Goal: Find specific page/section: Find specific page/section

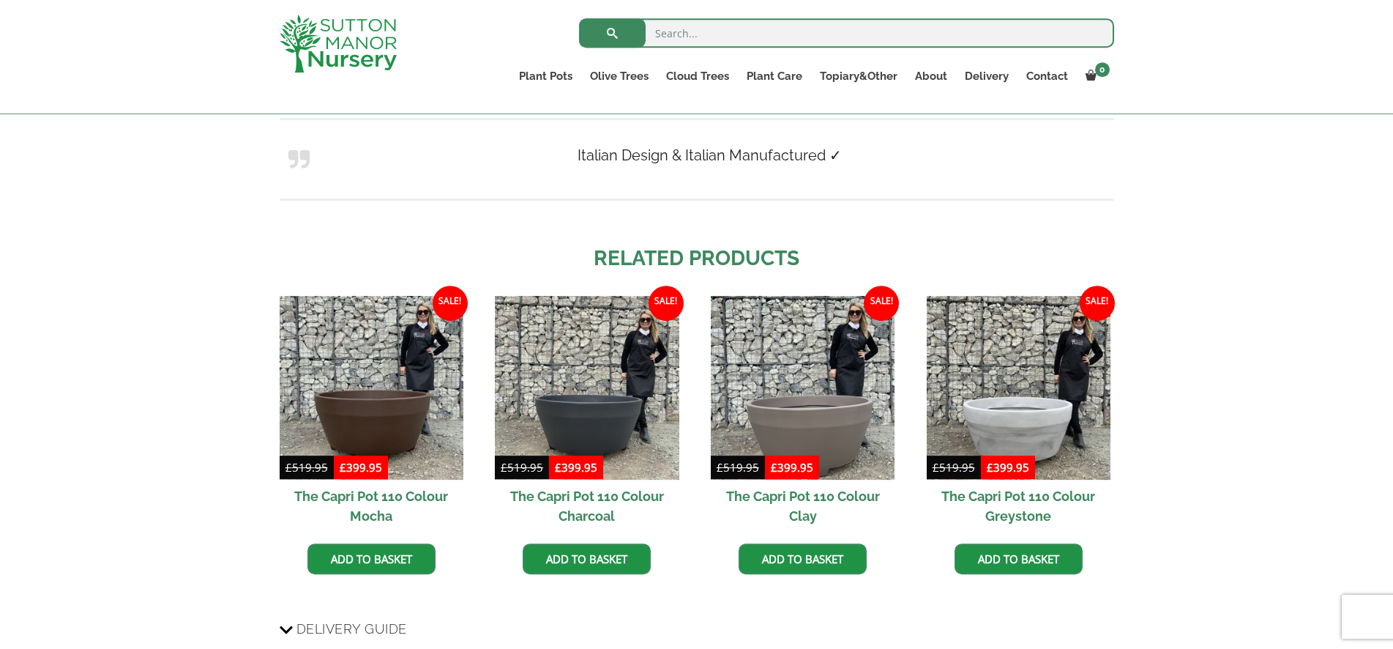
scroll to position [1120, 0]
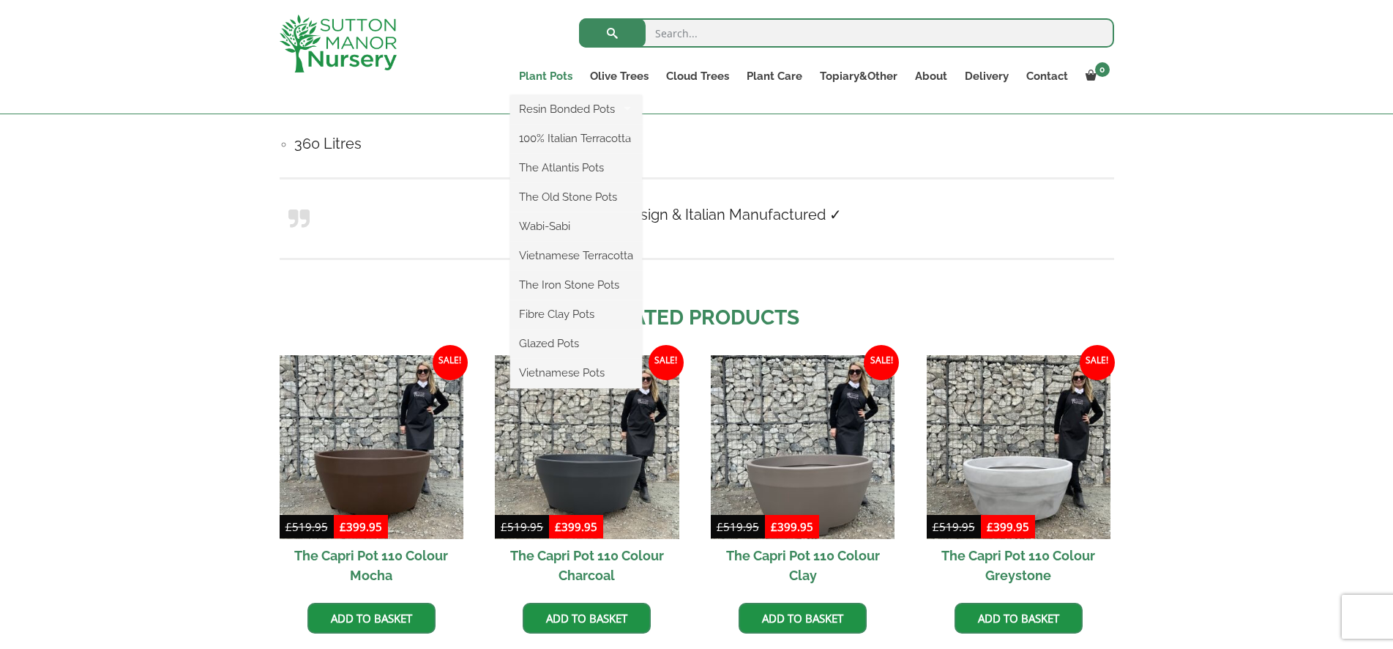
click at [554, 75] on link "Plant Pots" at bounding box center [545, 76] width 71 height 21
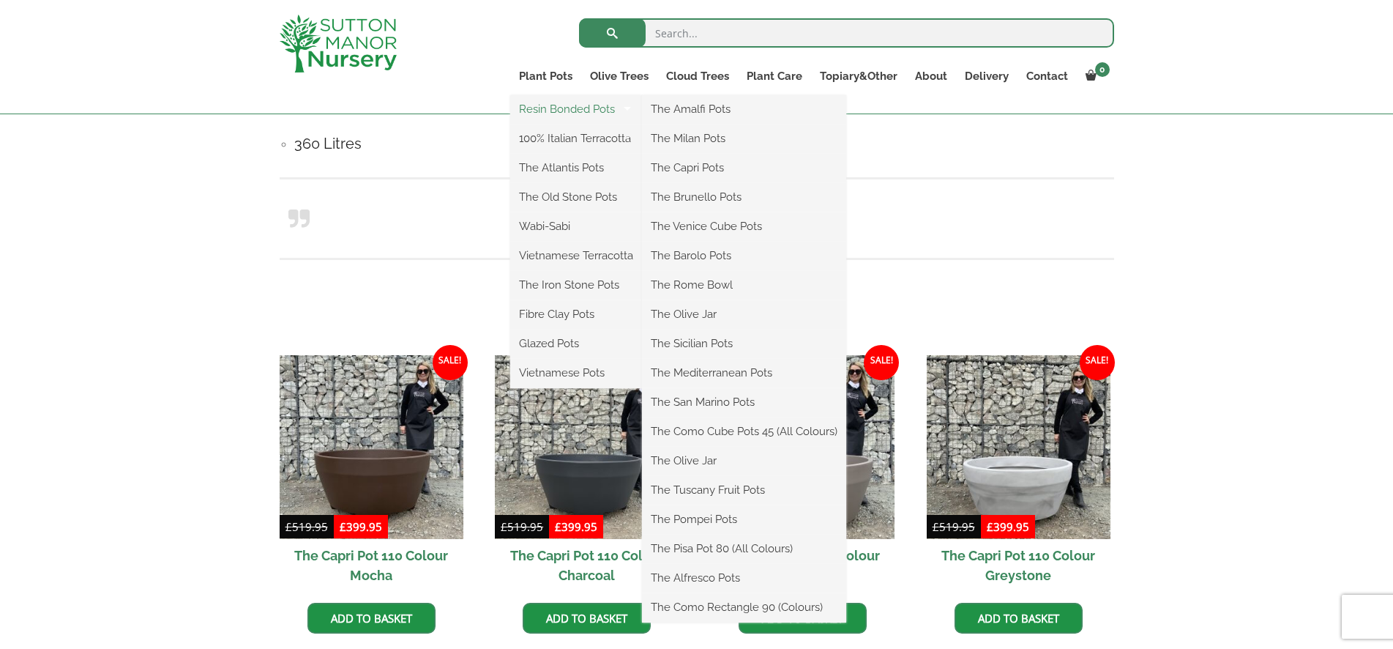
click at [570, 108] on link "Resin Bonded Pots" at bounding box center [576, 109] width 132 height 22
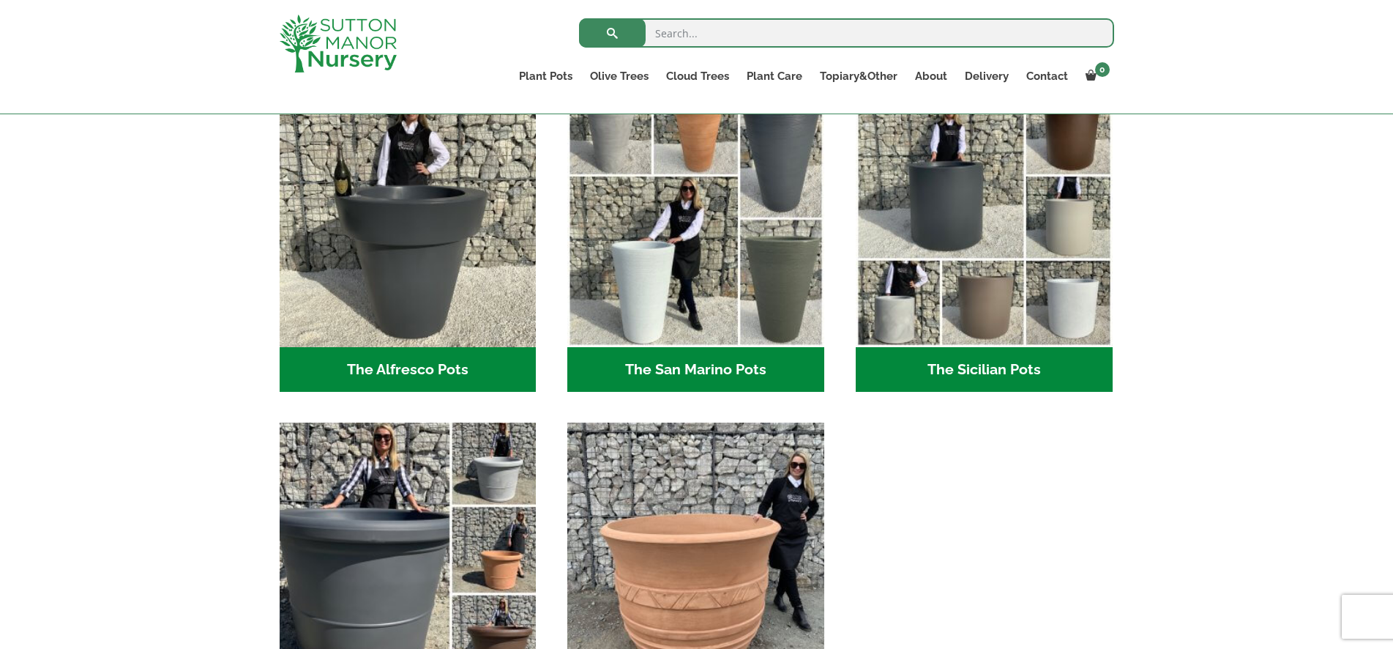
scroll to position [1905, 0]
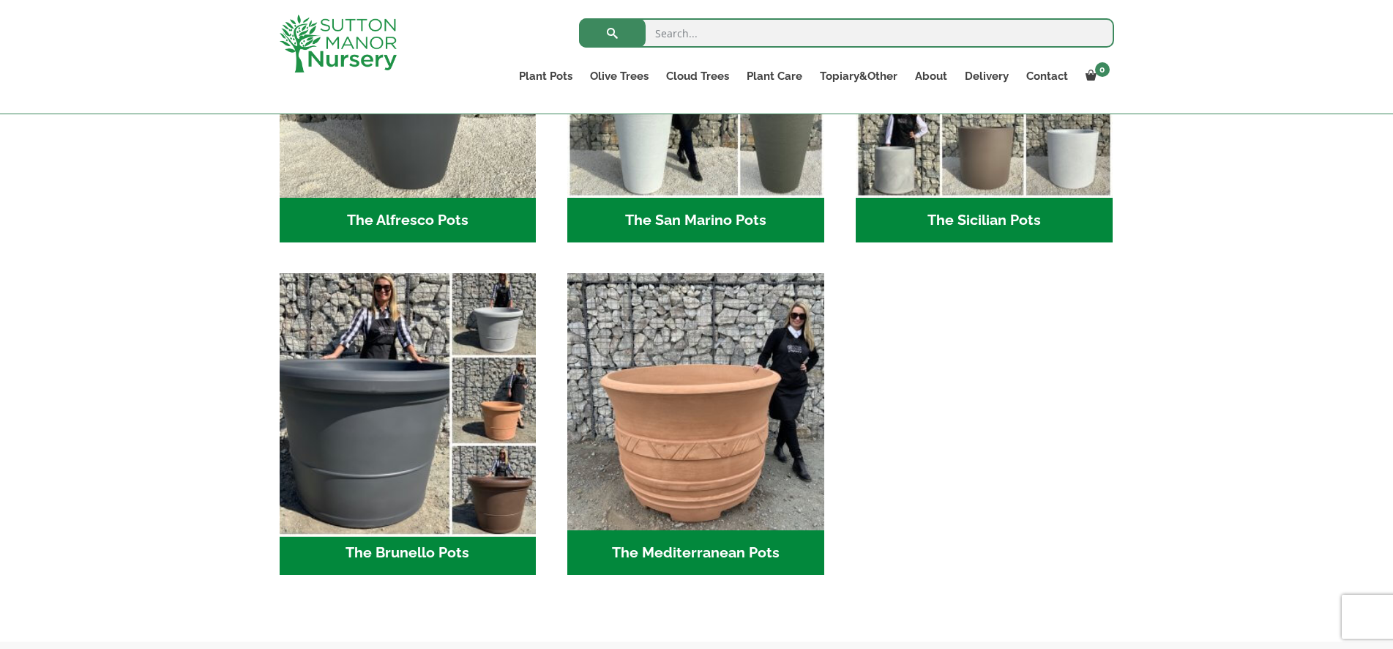
click at [361, 429] on img "Visit product category The Brunello Pots" at bounding box center [407, 401] width 269 height 269
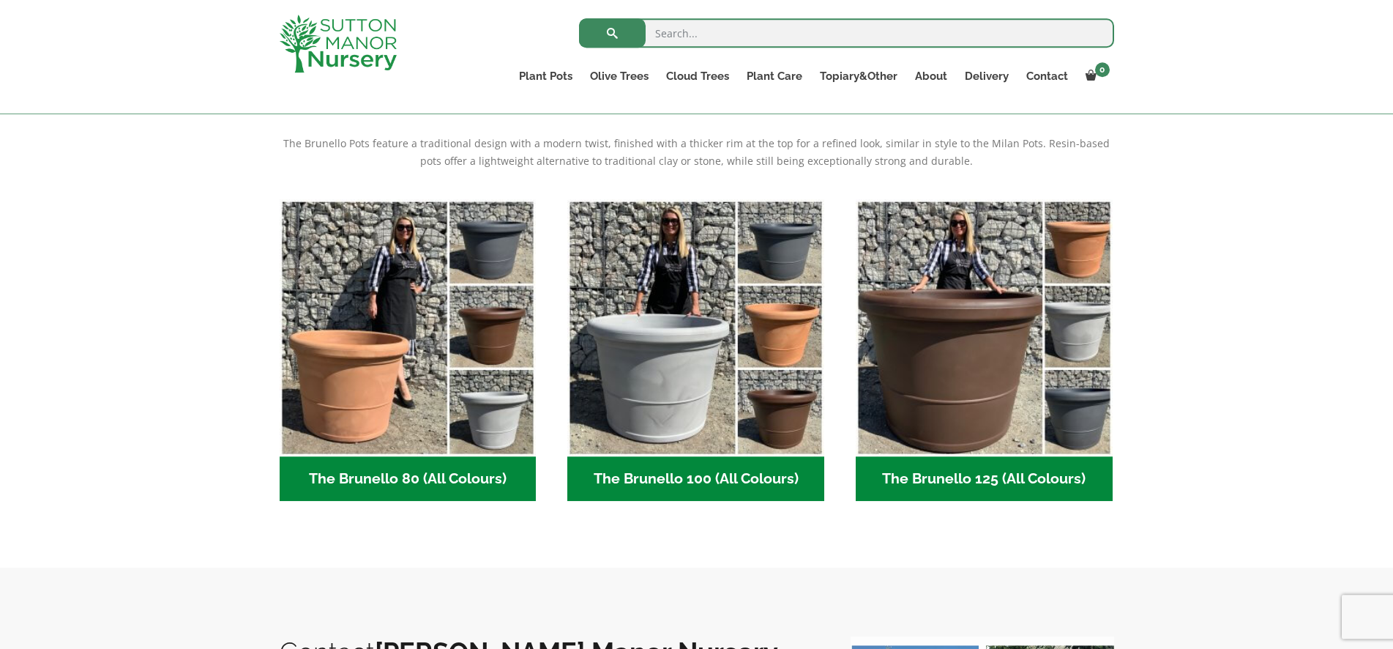
scroll to position [299, 0]
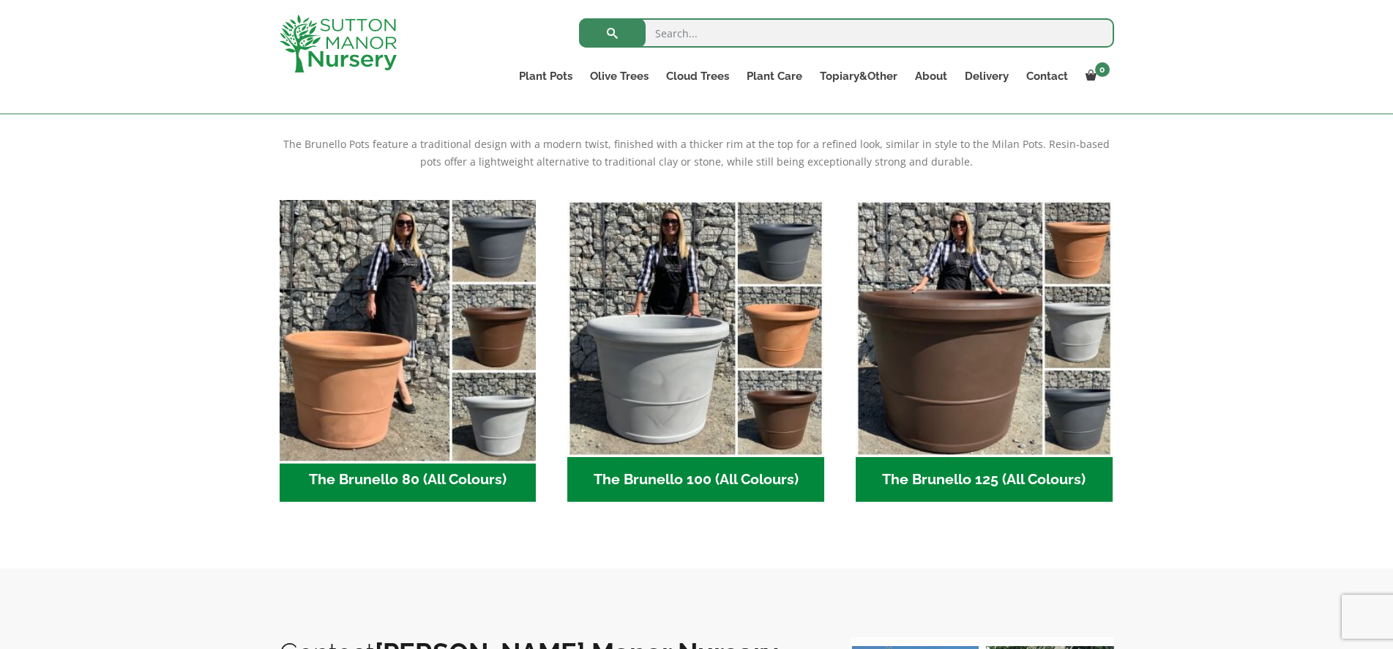
click at [353, 362] on img "Visit product category The Brunello 80 (All Colours)" at bounding box center [407, 327] width 269 height 269
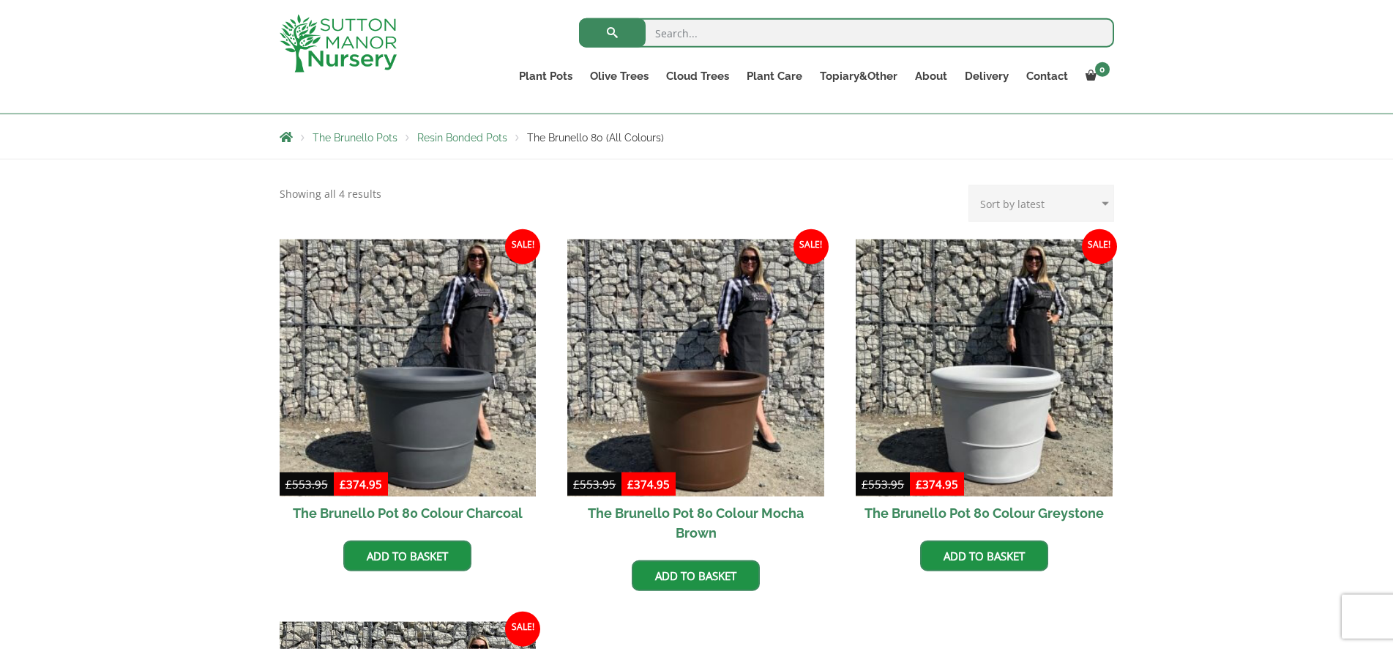
scroll to position [336, 0]
